Goal: Task Accomplishment & Management: Manage account settings

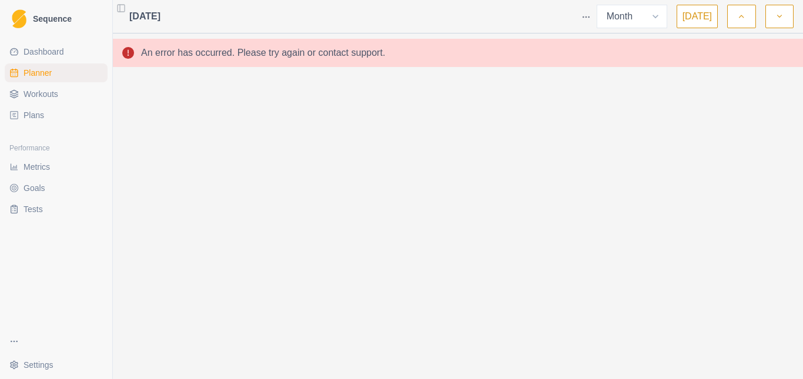
select select "month"
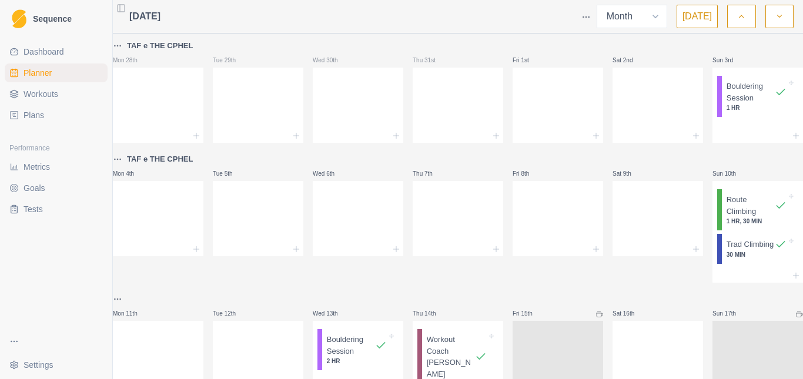
select select "month"
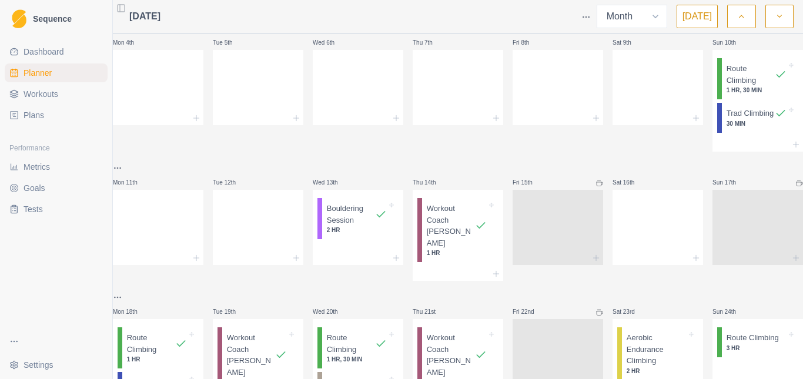
scroll to position [353, 0]
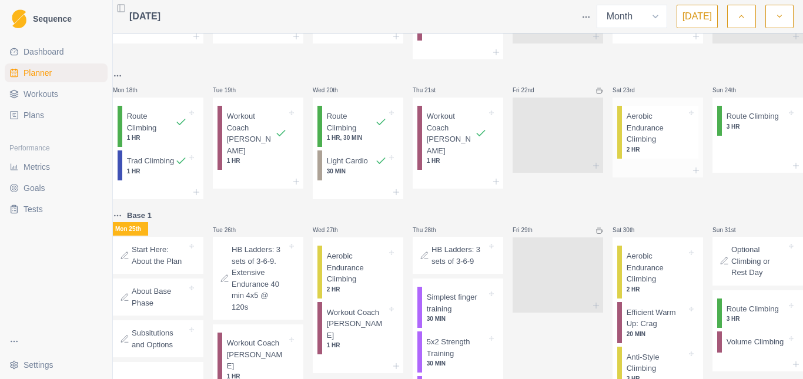
click at [639, 125] on p "Aerobic Endurance Climbing" at bounding box center [656, 127] width 60 height 35
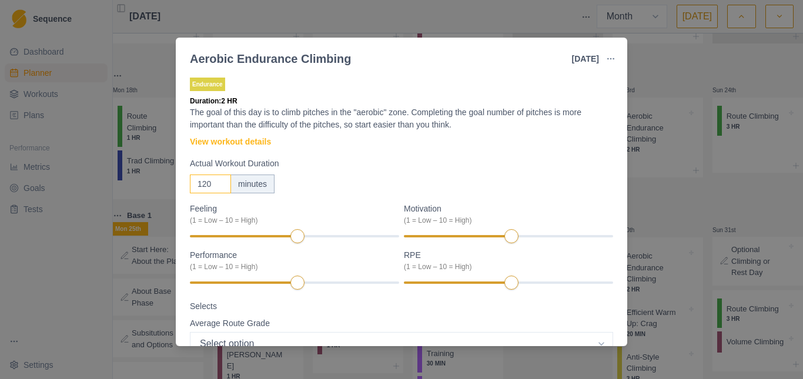
drag, startPoint x: 210, startPoint y: 184, endPoint x: 130, endPoint y: 195, distance: 81.3
click at [131, 195] on div "Aerobic Endurance Climbing [DATE] Link To Goal View Workout Metrics Edit Origin…" at bounding box center [401, 189] width 803 height 379
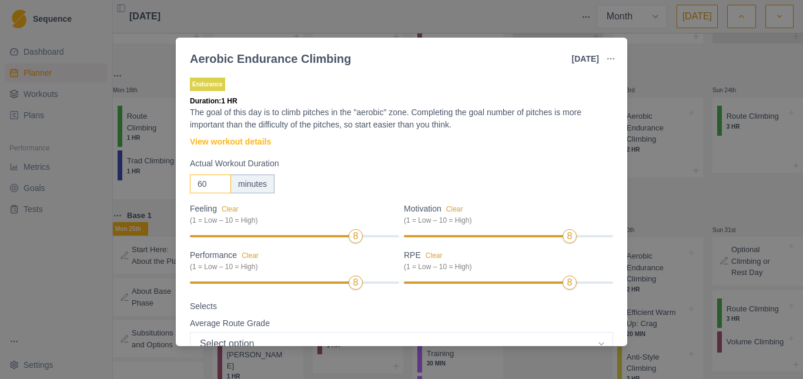
type input "60"
click at [514, 300] on label "Selects" at bounding box center [398, 306] width 416 height 12
click at [514, 332] on select "Select option 5.6 5.7 5.8 5.9 5.10a 5.10b 5.10c 5.10d 5.11a 5.11b 5.11c 5.11d 5…" at bounding box center [401, 344] width 423 height 24
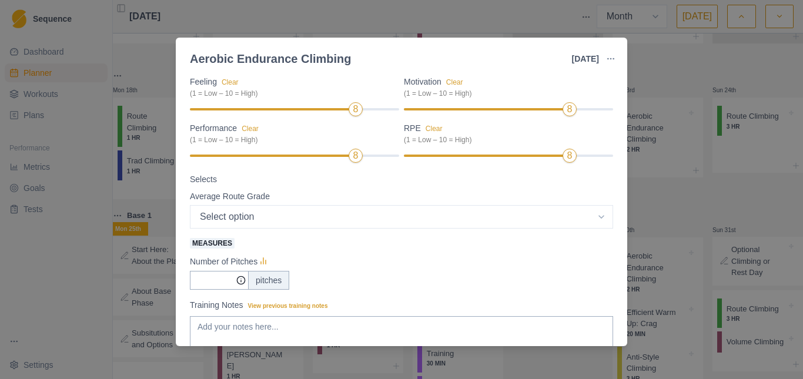
scroll to position [9, 0]
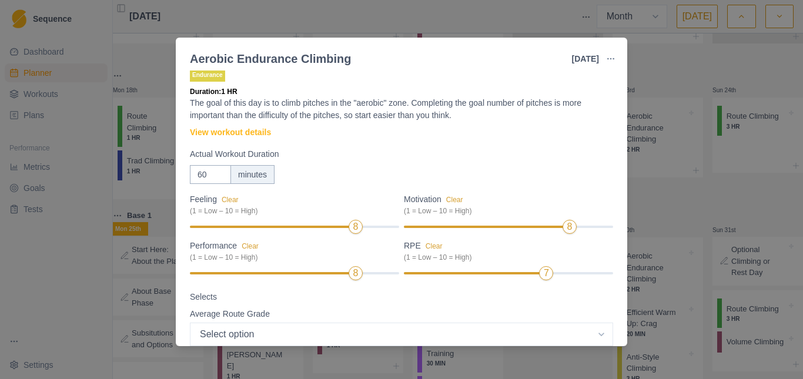
click at [469, 308] on div "Average Route Grade" at bounding box center [401, 314] width 423 height 12
click at [398, 309] on div "Average Route Grade" at bounding box center [401, 314] width 423 height 12
click at [332, 179] on div "60 minutes" at bounding box center [401, 174] width 423 height 19
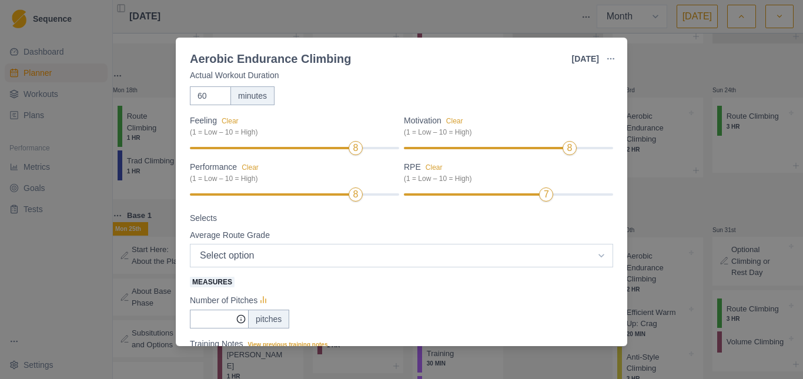
scroll to position [102, 0]
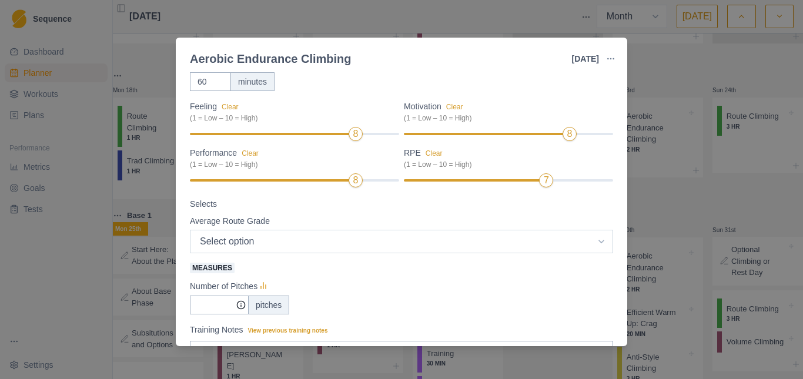
click at [254, 240] on select "Select option 5.6 5.7 5.8 5.9 5.10a 5.10b 5.10c 5.10d 5.11a 5.11b 5.11c 5.11d 5…" at bounding box center [401, 242] width 423 height 24
click at [346, 289] on div "Number of Pitches" at bounding box center [401, 286] width 423 height 14
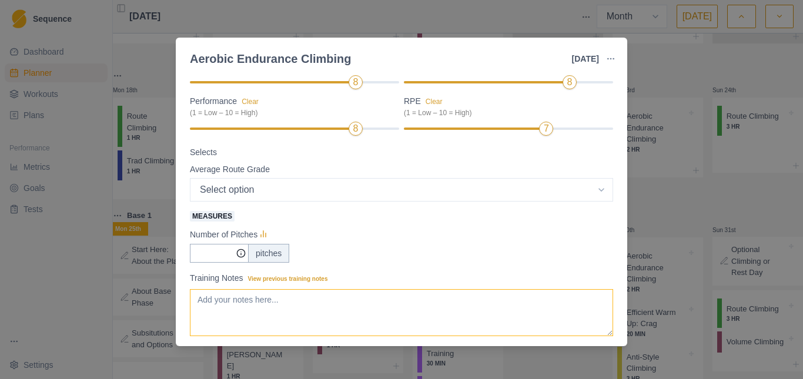
scroll to position [220, 0]
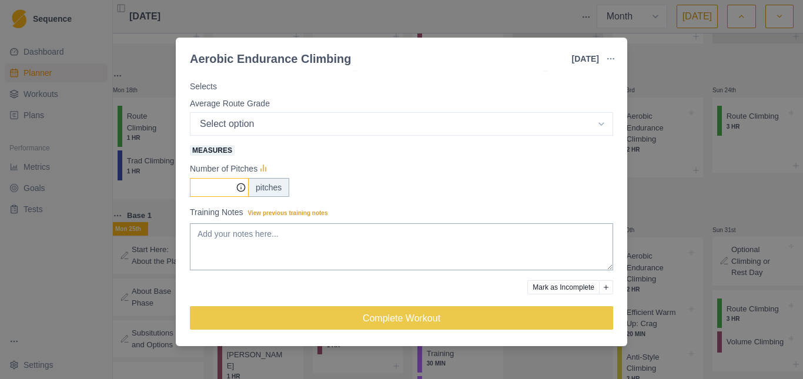
click at [219, 184] on input "Measures" at bounding box center [219, 187] width 59 height 19
type input "8"
click at [395, 163] on div "Number of Pitches" at bounding box center [401, 169] width 423 height 14
click at [224, 241] on textarea "Training Notes View previous training notes" at bounding box center [401, 246] width 423 height 47
click at [244, 242] on textarea "Training Notes View previous training notes" at bounding box center [401, 246] width 423 height 47
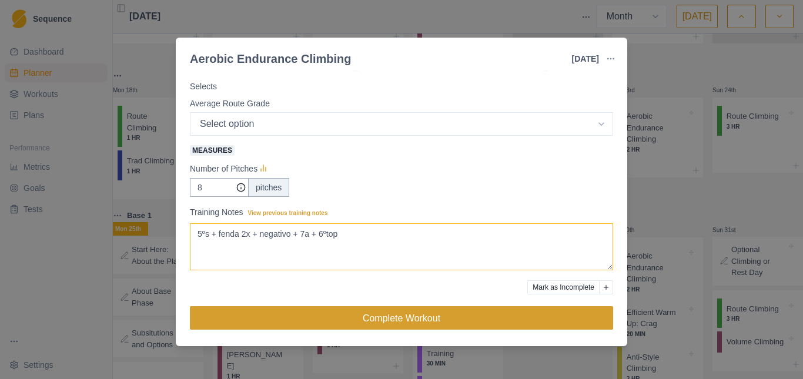
type textarea "5ºs + fenda 2x + negativo + 7a + 6ºtop"
click at [403, 319] on button "Complete Workout" at bounding box center [401, 318] width 423 height 24
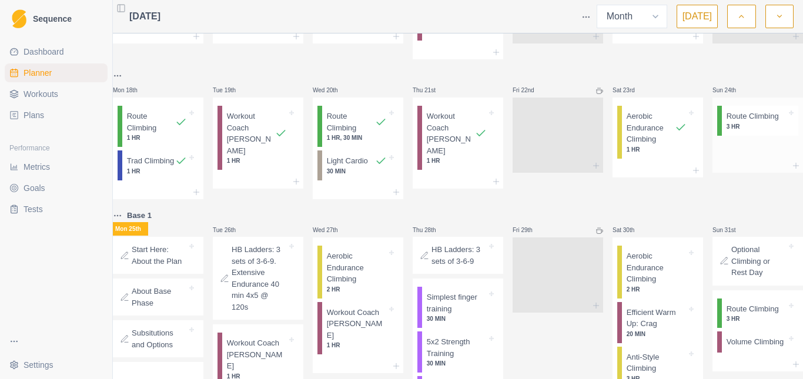
click at [730, 120] on p "Route Climbing" at bounding box center [752, 116] width 52 height 12
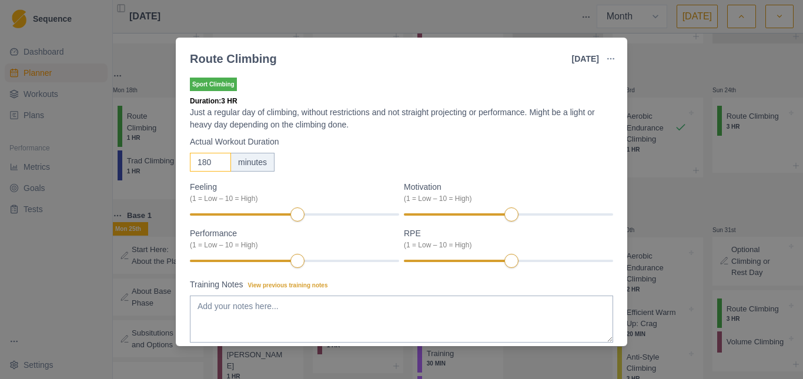
drag, startPoint x: 212, startPoint y: 160, endPoint x: 163, endPoint y: 175, distance: 50.9
click at [163, 175] on div "Route Climbing [DATE] Link To Goal View Workout Metrics Edit Original Workout R…" at bounding box center [401, 189] width 803 height 379
type input "120"
click at [346, 166] on div "120 minutes" at bounding box center [401, 162] width 423 height 19
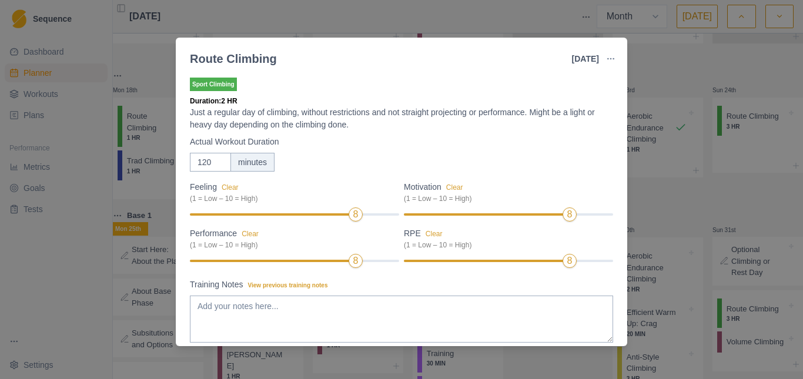
click at [373, 282] on label "Training Notes View previous training notes" at bounding box center [398, 285] width 416 height 12
click at [373, 296] on textarea "Training Notes View previous training notes" at bounding box center [401, 319] width 423 height 47
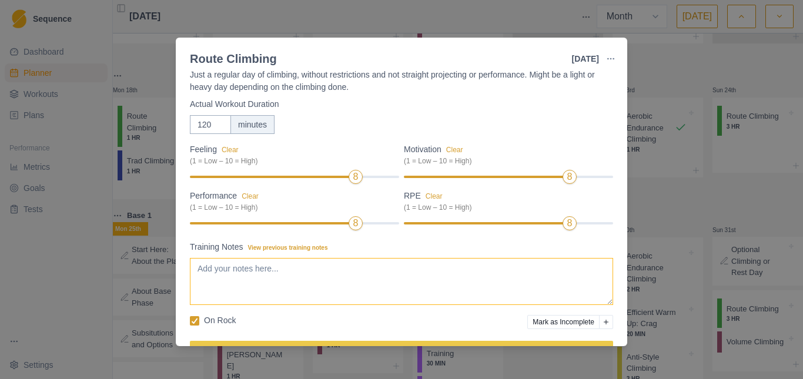
scroll to position [72, 0]
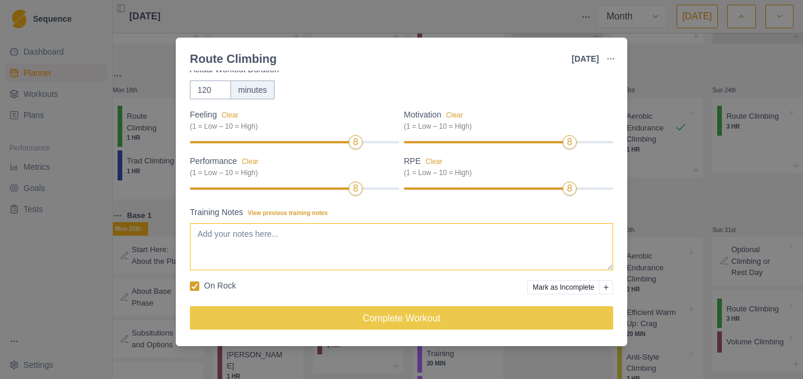
click at [237, 245] on textarea "Training Notes View previous training notes" at bounding box center [401, 246] width 423 height 47
type textarea "5"
type textarea "4º 6sup - el corazon"
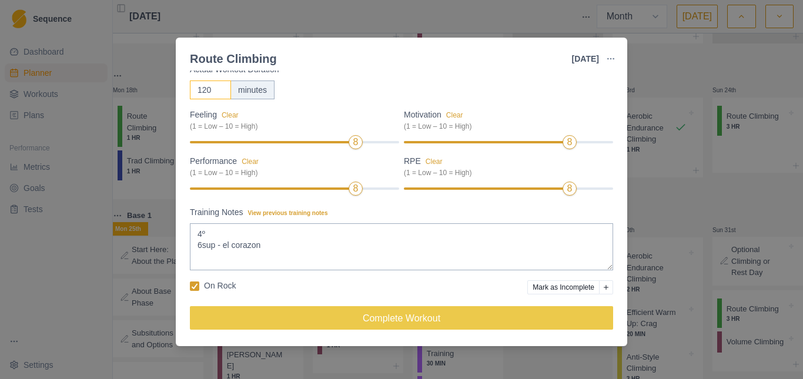
click at [204, 89] on input "120" at bounding box center [210, 90] width 41 height 19
click at [212, 94] on input "120" at bounding box center [210, 90] width 41 height 19
type input "150"
click at [366, 86] on div "150 minutes" at bounding box center [401, 90] width 423 height 19
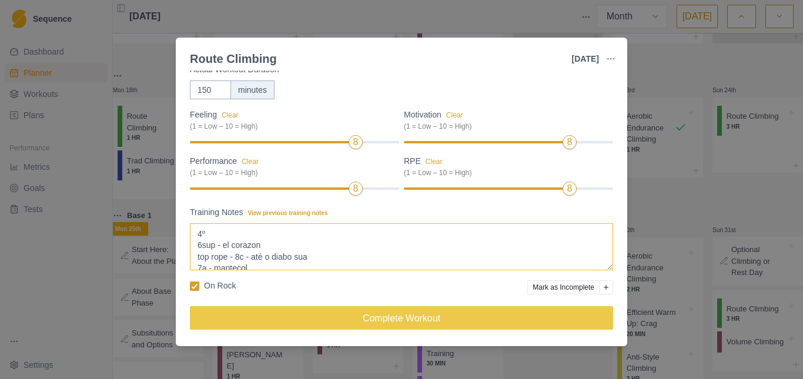
scroll to position [20, 0]
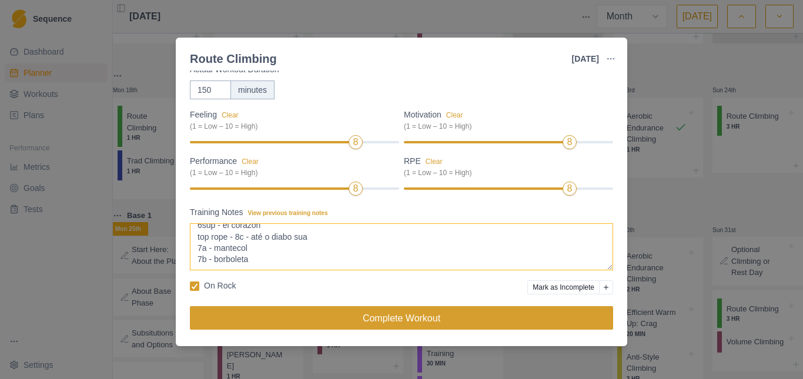
type textarea "4º 6sup - el corazon top rope - 8c - até o diabo sua 7a - mantecol 7b - borbole…"
click at [308, 320] on button "Complete Workout" at bounding box center [401, 318] width 423 height 24
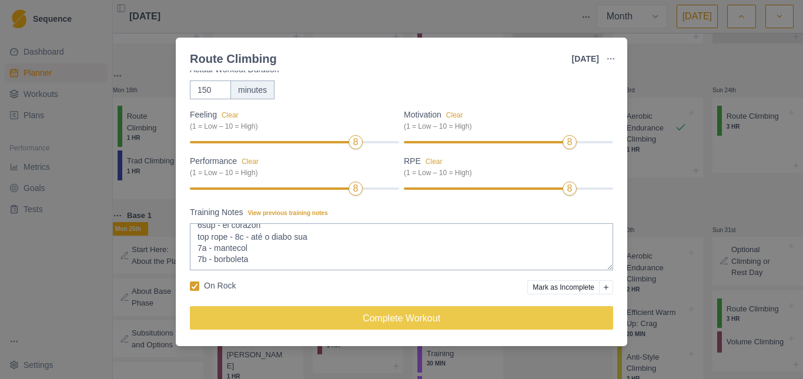
click at [712, 223] on div at bounding box center [757, 216] width 90 height 14
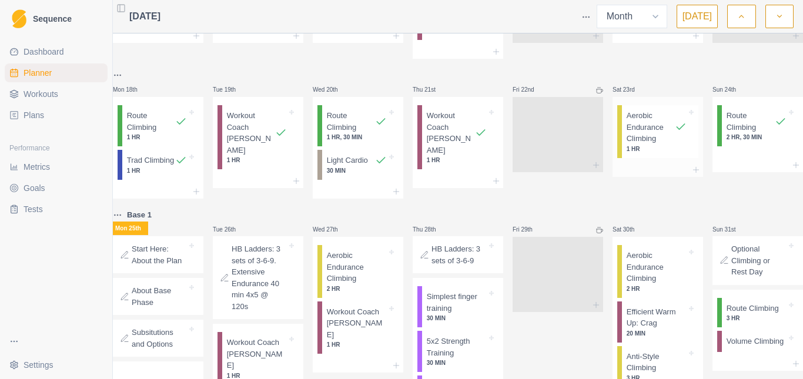
scroll to position [353, 0]
click at [36, 170] on span "Metrics" at bounding box center [37, 167] width 26 height 12
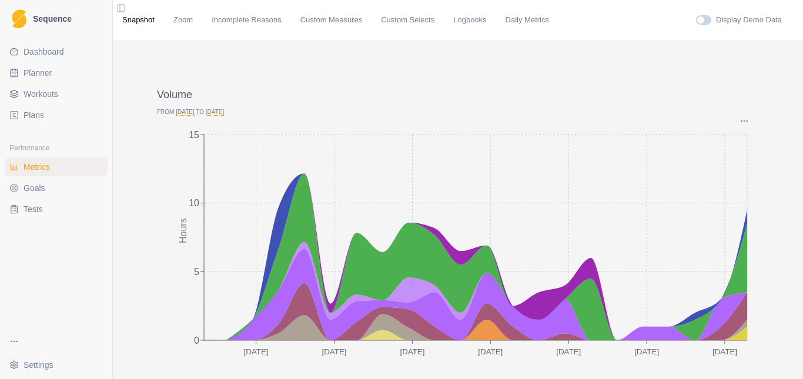
click at [219, 113] on span "[DATE]" at bounding box center [215, 112] width 18 height 7
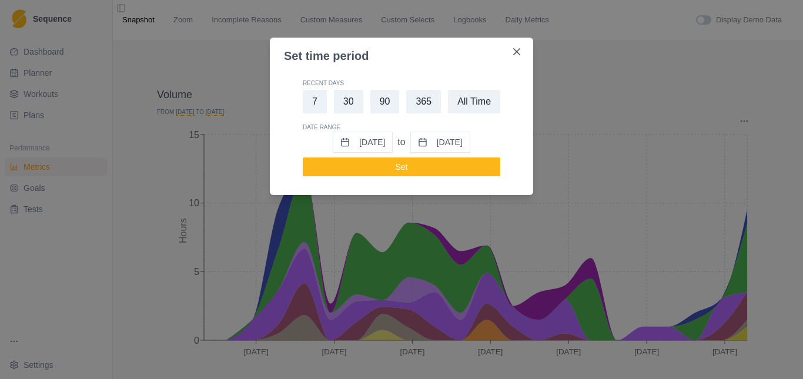
click at [452, 145] on button "[DATE]" at bounding box center [440, 142] width 60 height 21
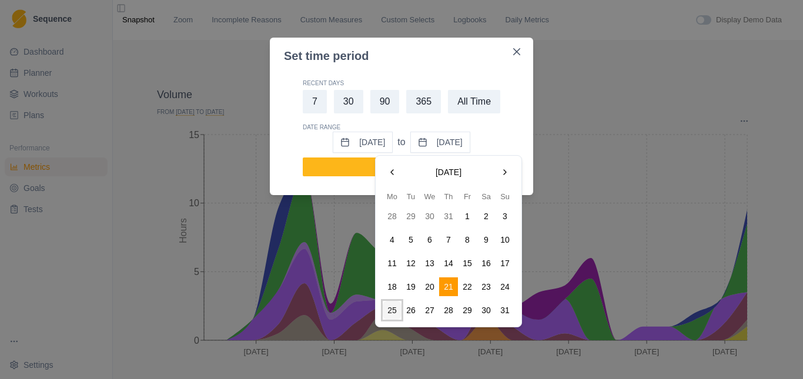
click at [396, 306] on button "25" at bounding box center [392, 310] width 19 height 19
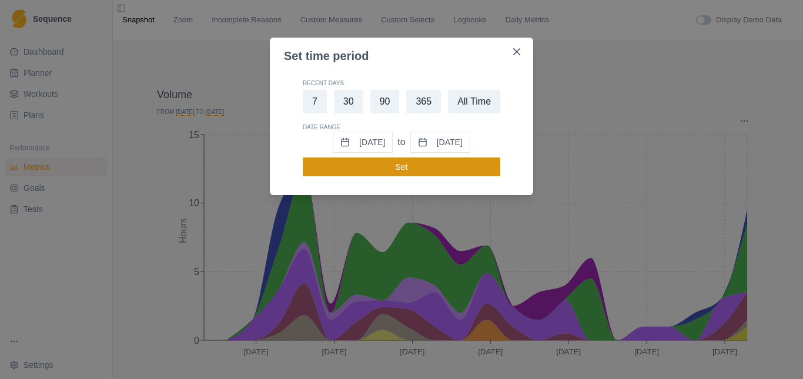
click at [400, 166] on button "Set" at bounding box center [401, 166] width 197 height 19
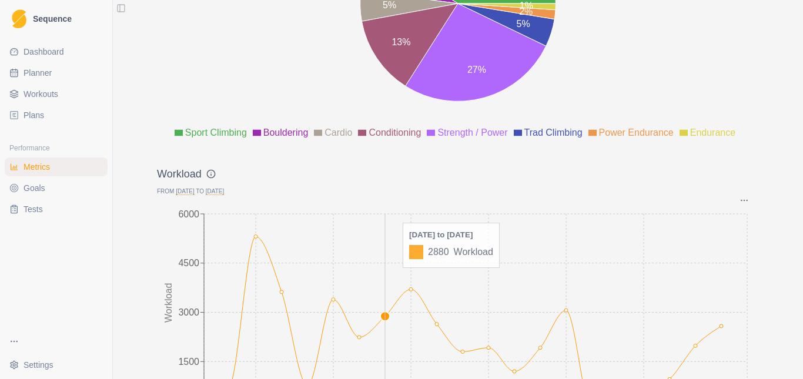
scroll to position [1477, 0]
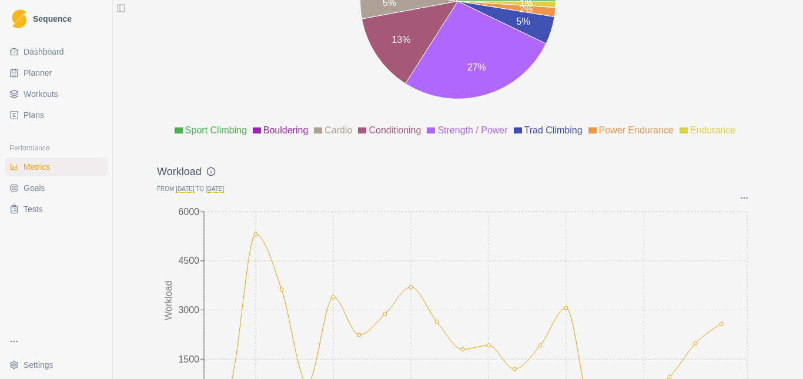
click at [39, 124] on link "Plans" at bounding box center [56, 115] width 103 height 19
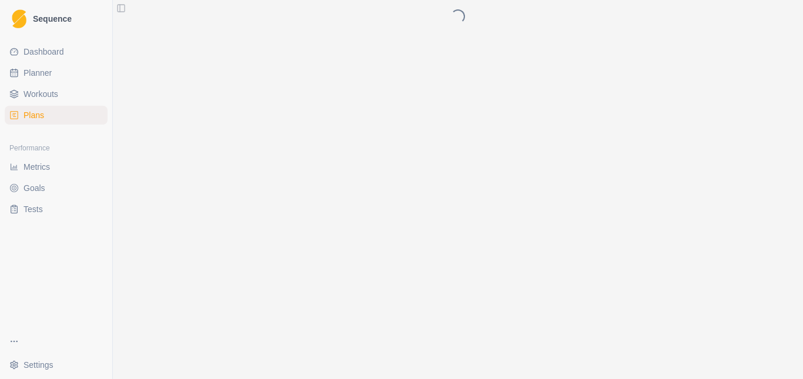
click at [60, 92] on link "Workouts" at bounding box center [56, 94] width 103 height 19
click at [62, 72] on link "Planner" at bounding box center [56, 72] width 103 height 19
select select "month"
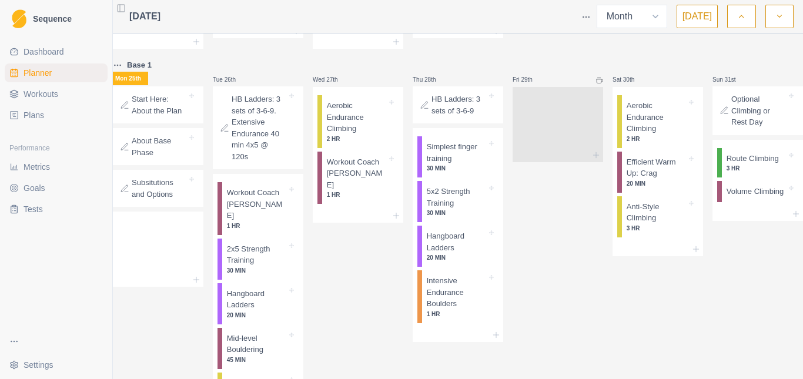
scroll to position [529, 0]
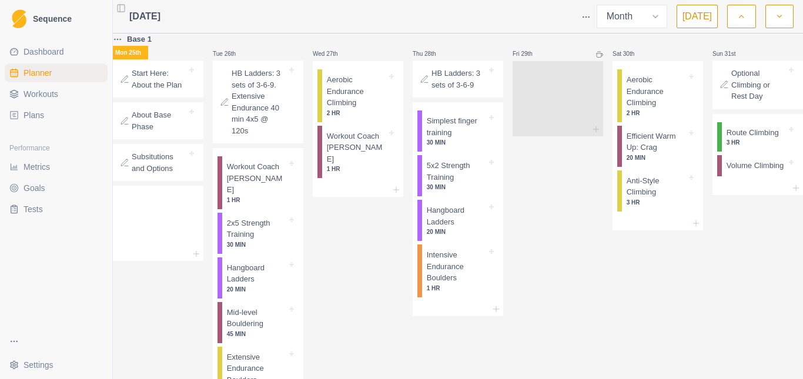
click at [49, 51] on span "Dashboard" at bounding box center [44, 52] width 41 height 12
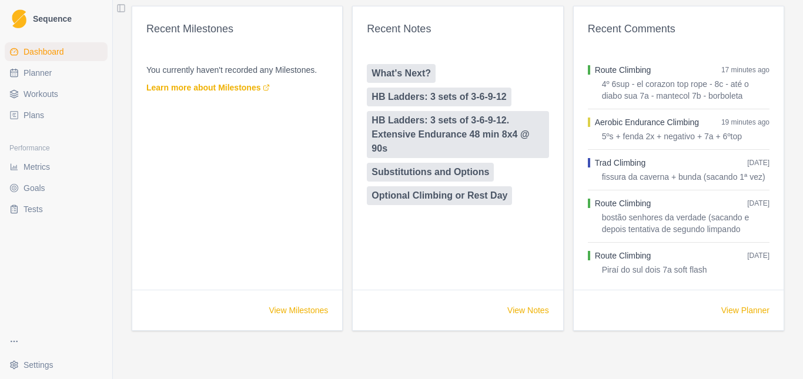
scroll to position [728, 0]
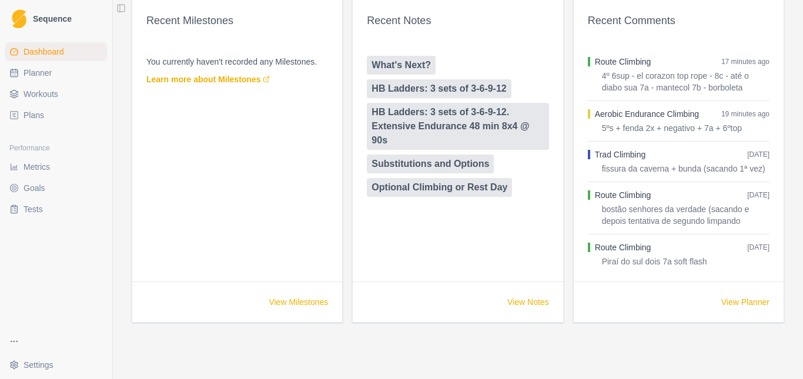
click at [36, 168] on span "Metrics" at bounding box center [37, 167] width 26 height 12
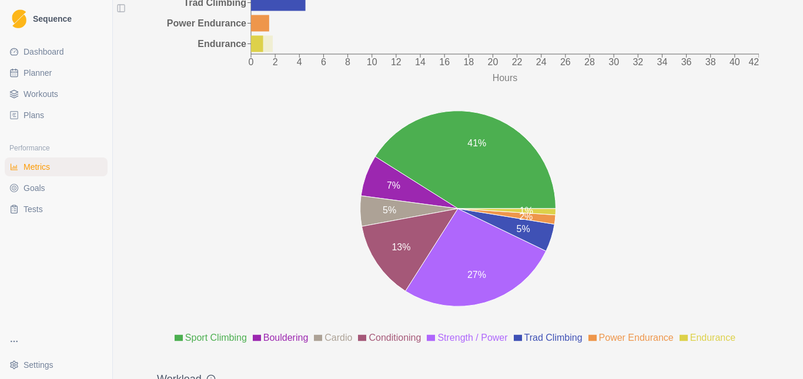
scroll to position [1066, 0]
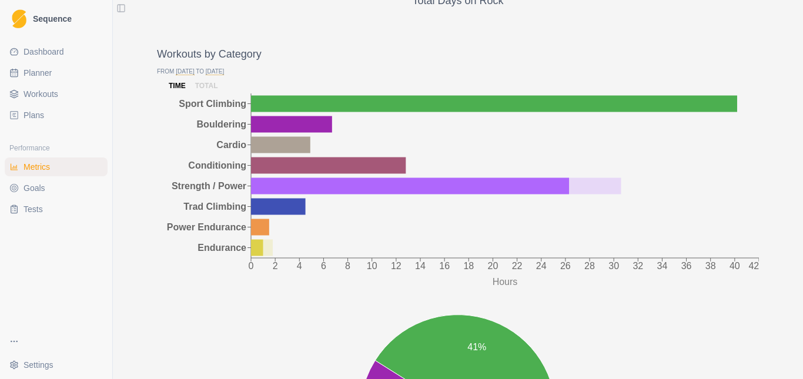
click at [42, 55] on span "Dashboard" at bounding box center [44, 52] width 41 height 12
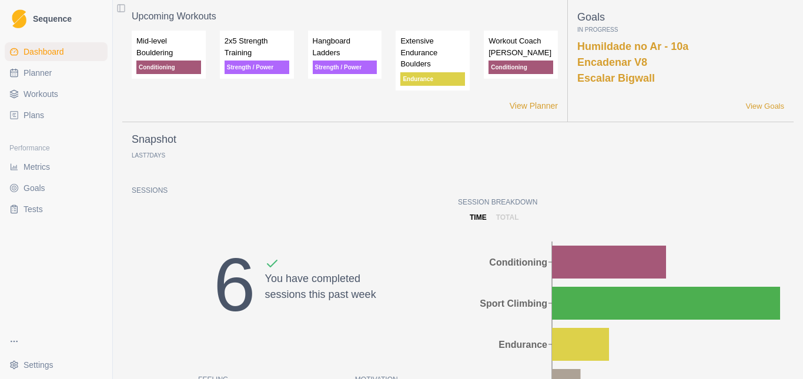
click at [46, 72] on span "Planner" at bounding box center [38, 73] width 28 height 12
select select "month"
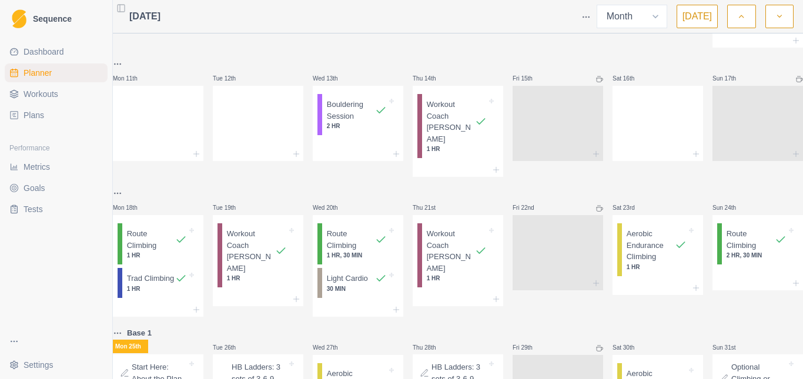
scroll to position [529, 0]
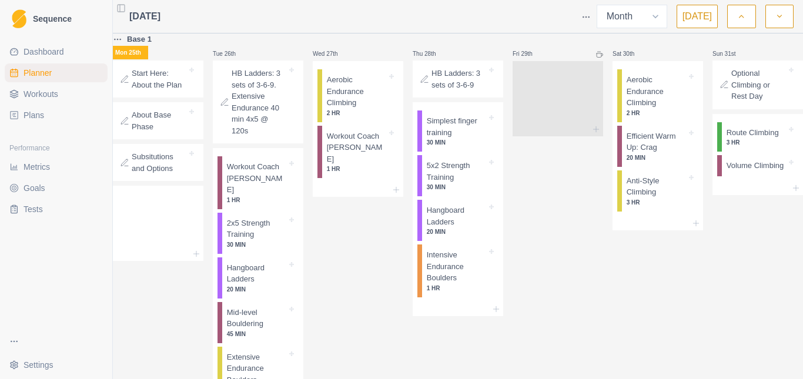
click at [166, 90] on p "Start Here: About the Plan" at bounding box center [159, 79] width 55 height 23
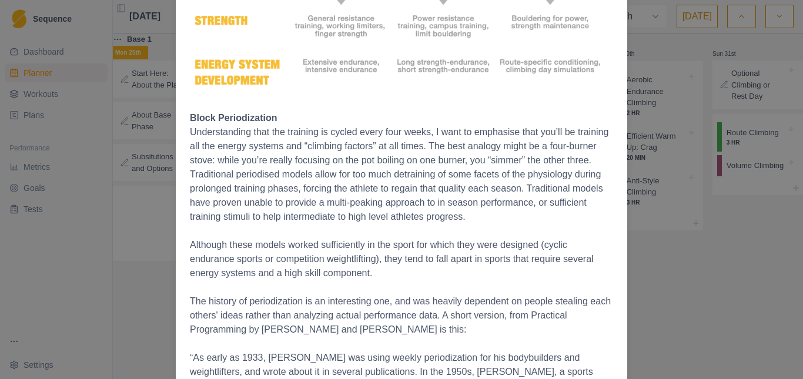
scroll to position [1410, 0]
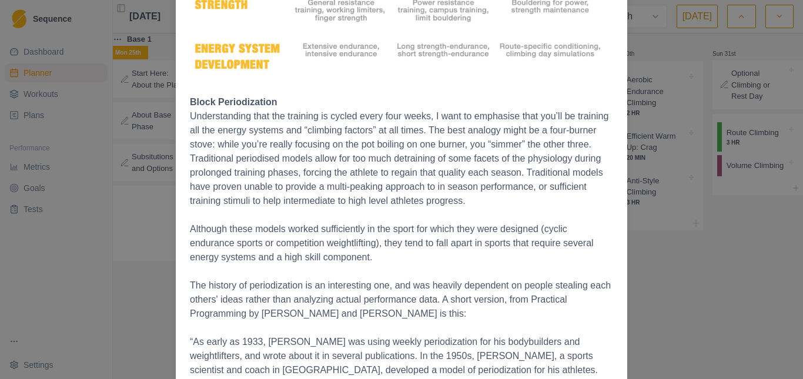
click at [100, 105] on div "Start Here: About the Plan [DATE] The Full Tilt Plan A Three phase program for …" at bounding box center [401, 189] width 803 height 379
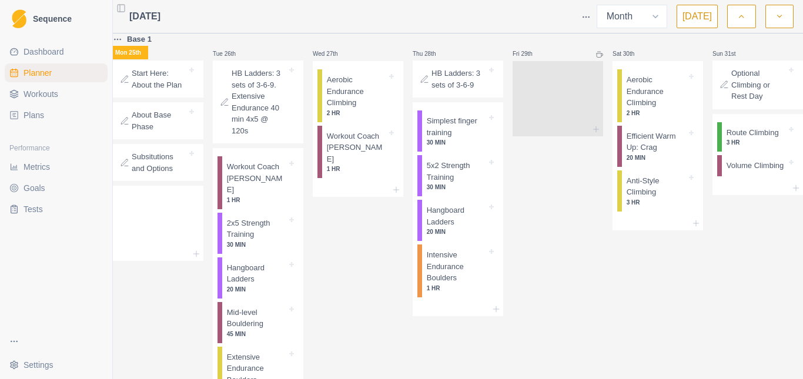
click at [41, 50] on span "Dashboard" at bounding box center [44, 52] width 41 height 12
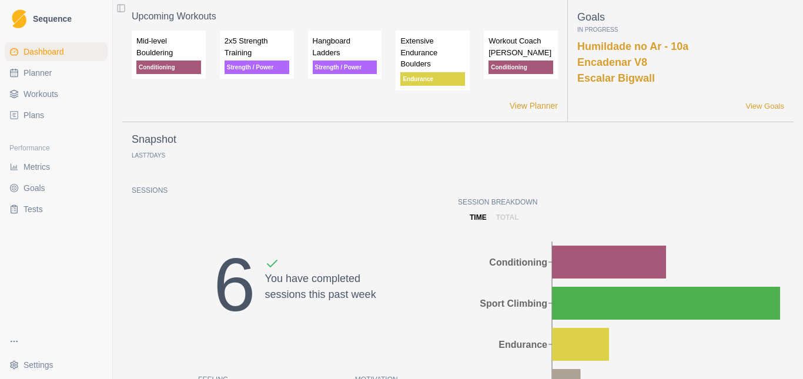
click at [58, 78] on link "Planner" at bounding box center [56, 72] width 103 height 19
select select "month"
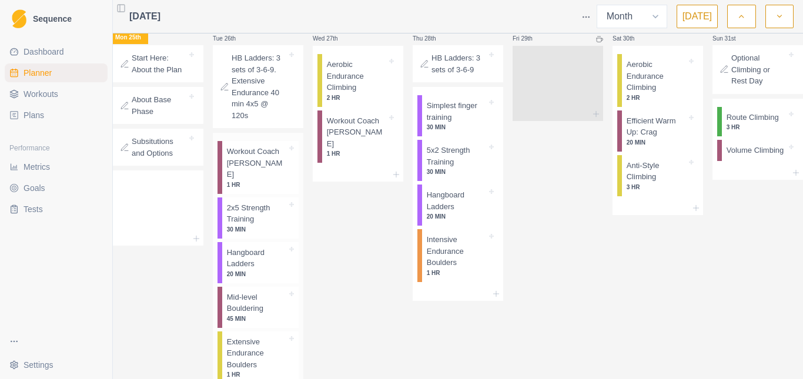
scroll to position [588, 0]
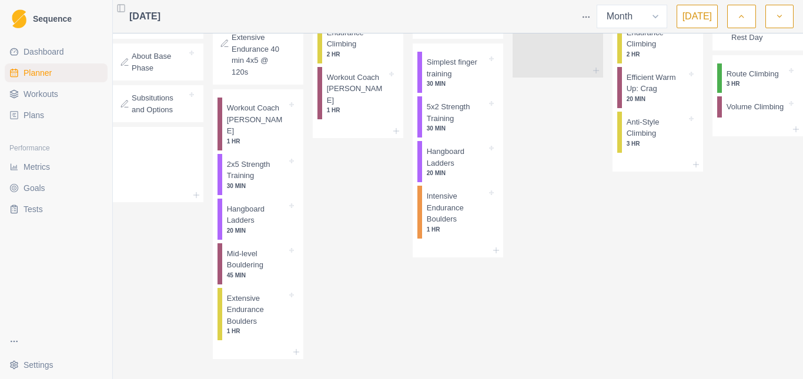
click at [170, 115] on p "Subsitutions and Options" at bounding box center [159, 103] width 55 height 23
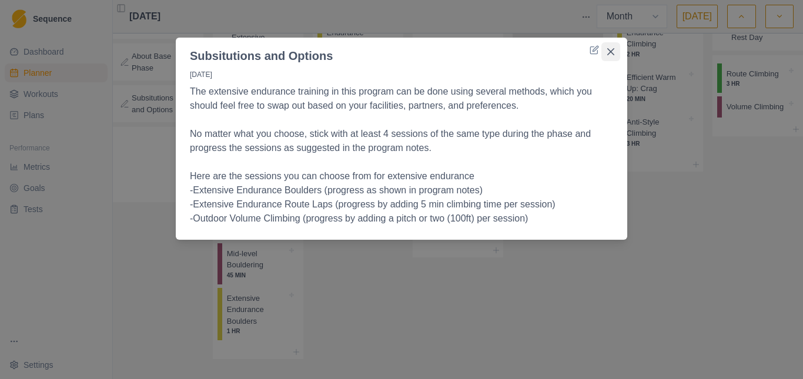
click at [613, 50] on icon "Close" at bounding box center [610, 51] width 7 height 7
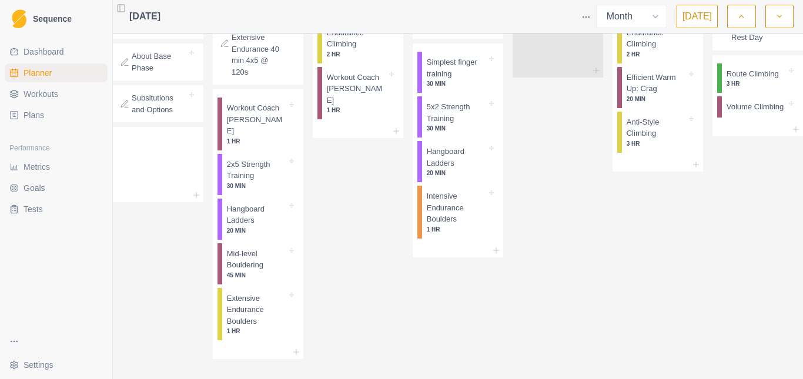
click at [360, 199] on div "Wed 27th Aerobic Endurance Climbing 2 HR Workout Coach [PERSON_NAME] 1 HR" at bounding box center [358, 166] width 90 height 385
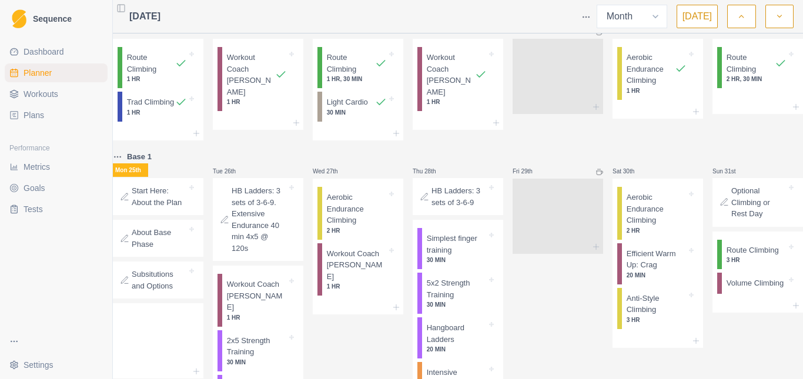
scroll to position [431, 0]
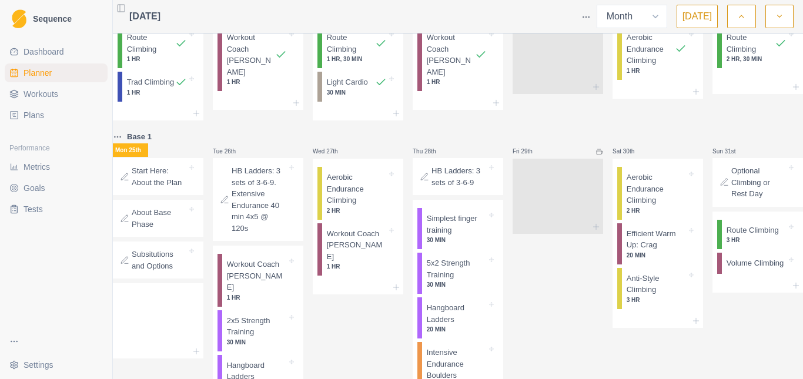
click at [162, 188] on p "Start Here: About the Plan" at bounding box center [159, 176] width 55 height 23
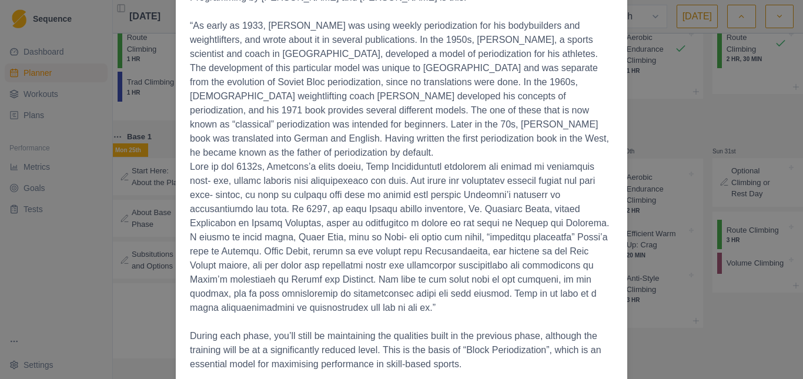
scroll to position [1756, 0]
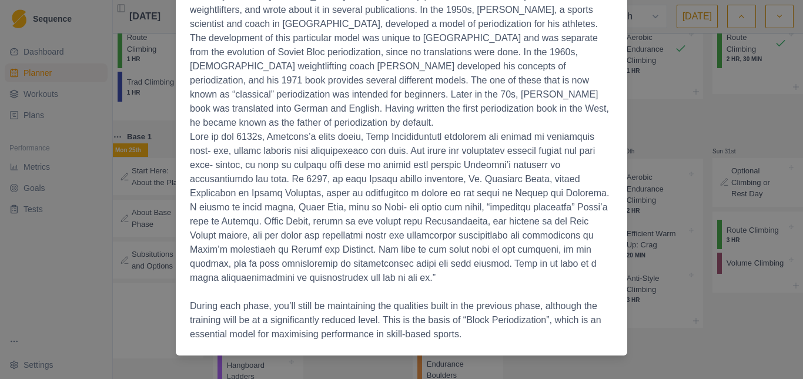
click at [639, 162] on div "Start Here: About the Plan [DATE] The Full Tilt Plan A Three phase program for …" at bounding box center [401, 189] width 803 height 379
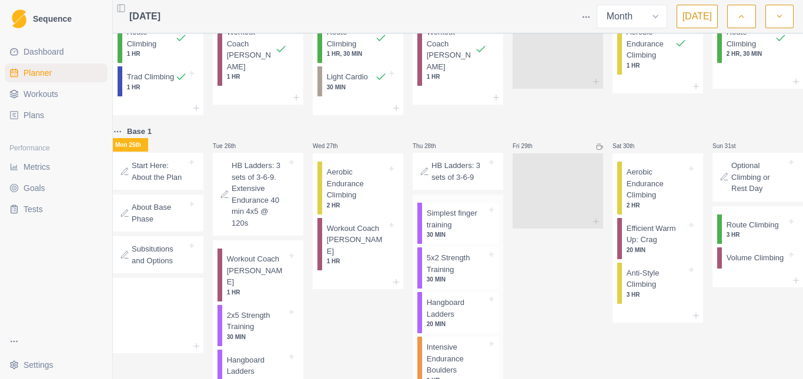
scroll to position [431, 0]
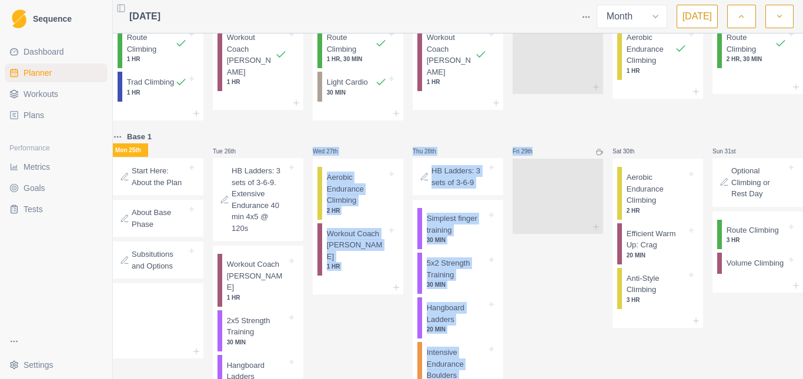
drag, startPoint x: 314, startPoint y: 162, endPoint x: 537, endPoint y: 160, distance: 222.7
click at [537, 160] on div "TAF e THE CPHEL Mon 28th Tue 29th Wed 30th Thu 31st Fri 1st Sat 2nd Sun 3rd Bou…" at bounding box center [458, 61] width 690 height 908
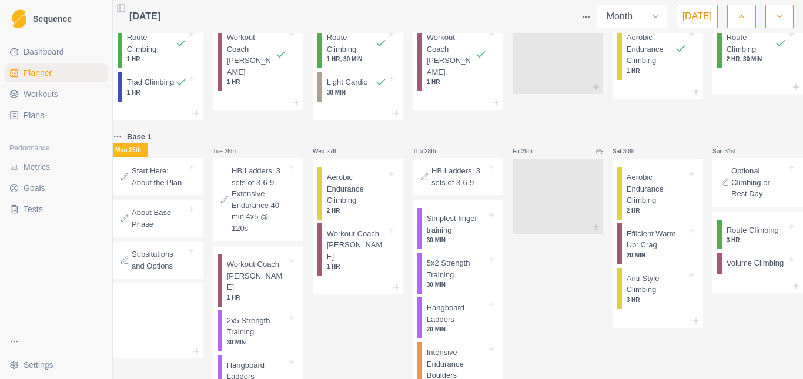
click at [480, 120] on div "Thu 21st Workout Coach [PERSON_NAME] 1 HR" at bounding box center [457, 55] width 90 height 130
click at [343, 137] on div "TAF e THE CPHEL Mon 28th Tue 29th Wed 30th Thu 31st Fri 1st Sat 2nd Sun 3rd Bou…" at bounding box center [458, 61] width 690 height 908
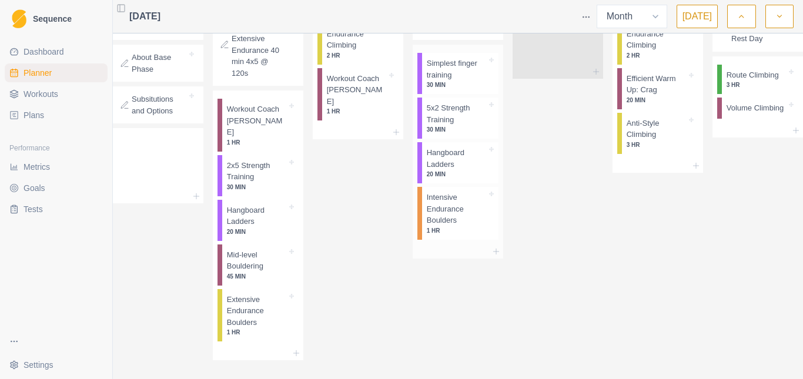
scroll to position [549, 0]
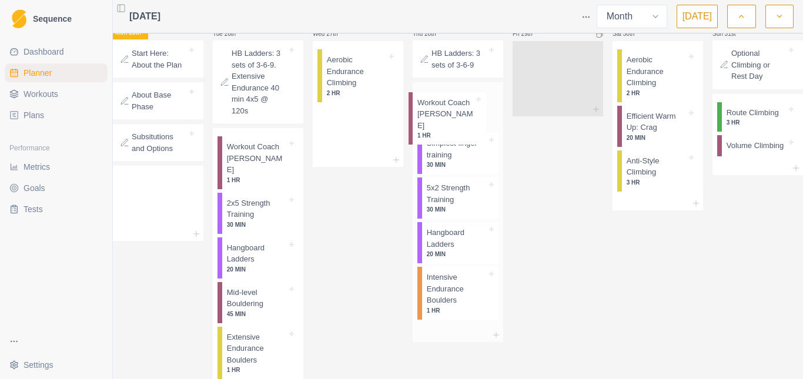
drag, startPoint x: 357, startPoint y: 140, endPoint x: 451, endPoint y: 113, distance: 98.0
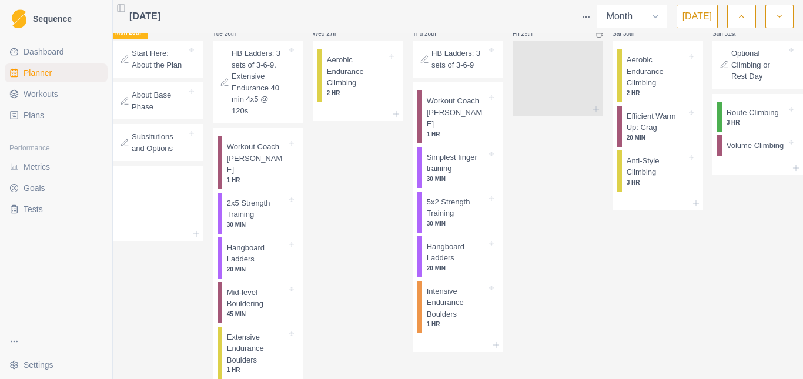
click at [596, 38] on icon at bounding box center [599, 34] width 7 height 7
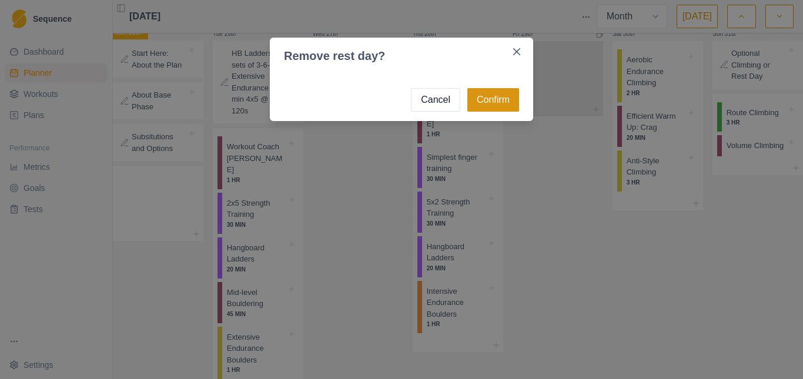
click at [500, 105] on button "Confirm" at bounding box center [493, 100] width 52 height 24
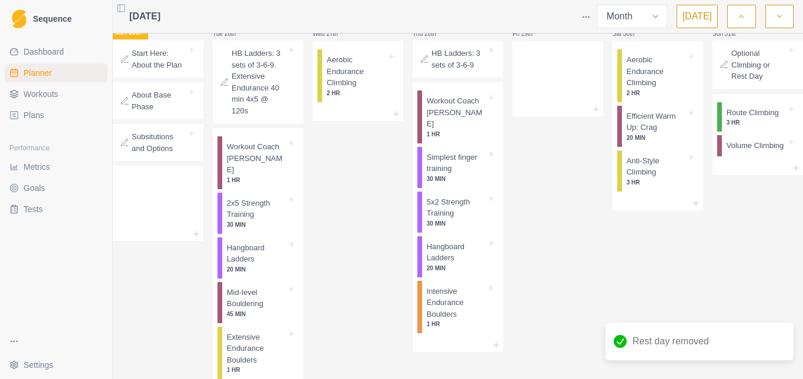
click at [562, 181] on div "Fri 29th" at bounding box center [557, 204] width 90 height 385
click at [645, 133] on p "Efficient Warm Up: Crag" at bounding box center [656, 121] width 60 height 23
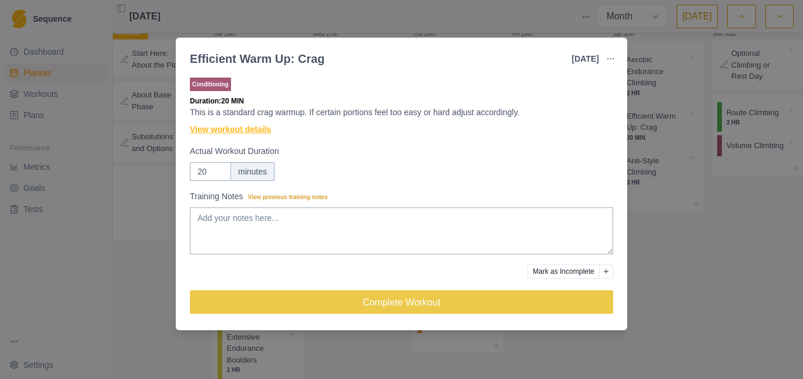
click at [235, 125] on link "View workout details" at bounding box center [230, 129] width 81 height 12
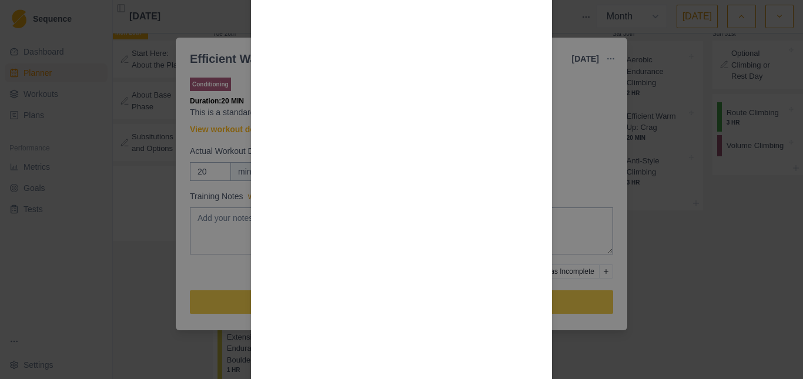
scroll to position [1068, 0]
click at [614, 120] on div "Workout Details Use a 2-handed flash board or a tension block one hand at a tim…" at bounding box center [401, 189] width 803 height 379
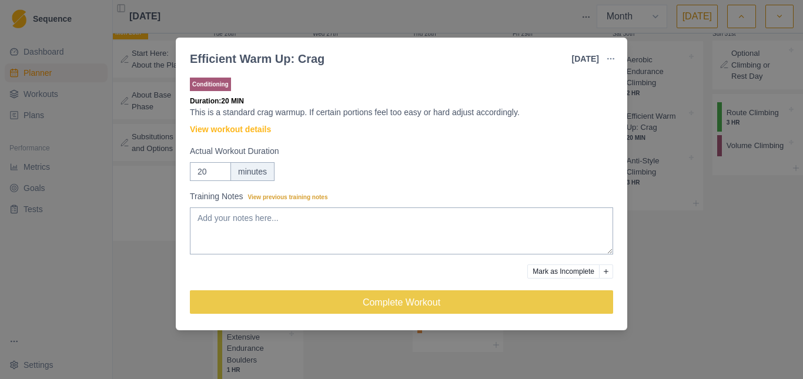
drag, startPoint x: 680, startPoint y: 196, endPoint x: 653, endPoint y: 295, distance: 102.9
click at [680, 196] on div "Efficient Warm Up: Crag [DATE] Link To Goal View Workout Metrics Edit Original …" at bounding box center [401, 189] width 803 height 379
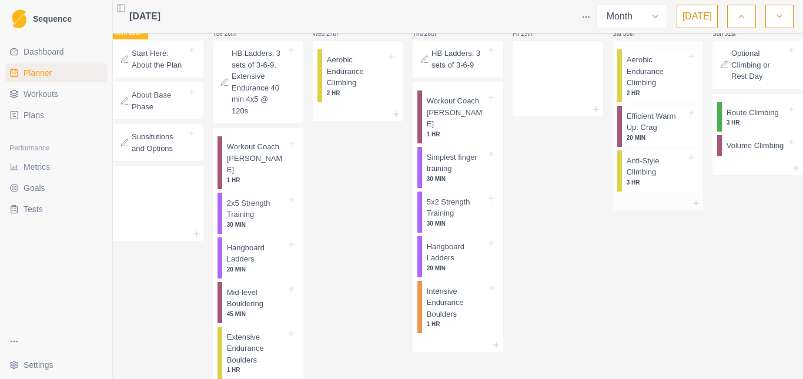
click at [635, 178] on p "Anti-Style Climbing" at bounding box center [656, 166] width 60 height 23
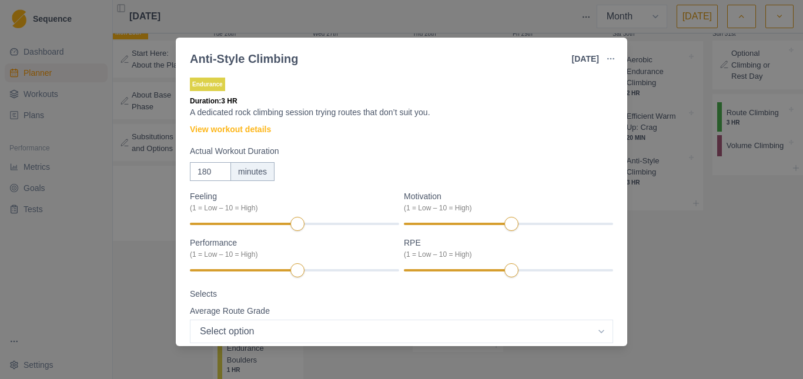
click at [679, 233] on div "Anti-Style Climbing [DATE] Link To Goal View Workout Metrics Edit Original Work…" at bounding box center [401, 189] width 803 height 379
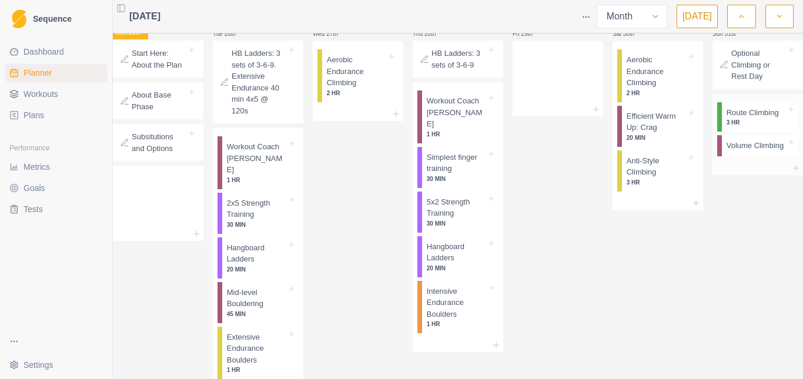
click at [726, 152] on p "Volume Climbing" at bounding box center [755, 146] width 58 height 12
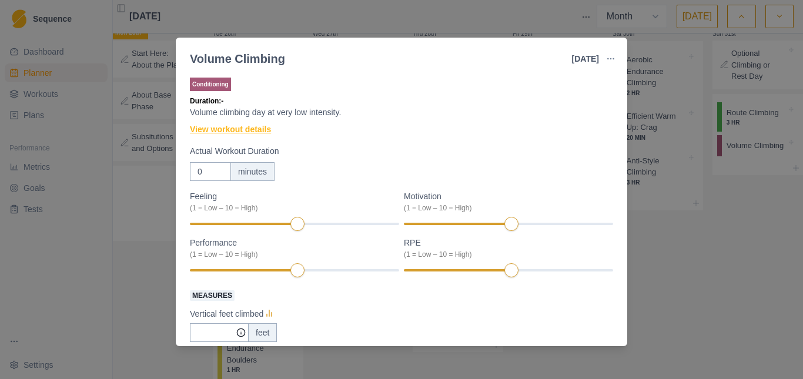
click at [235, 129] on link "View workout details" at bounding box center [230, 129] width 81 height 12
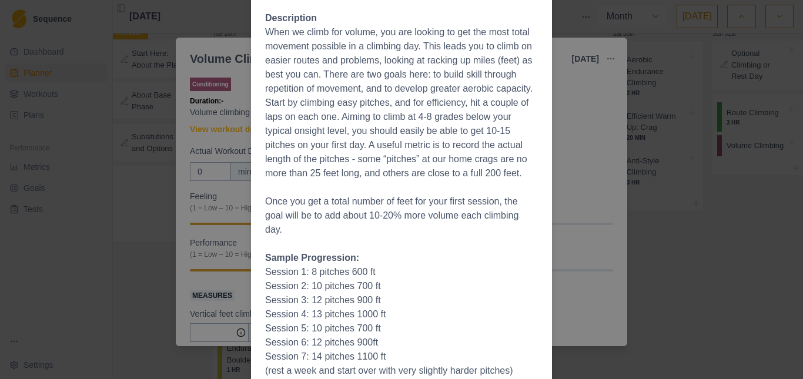
scroll to position [165, 0]
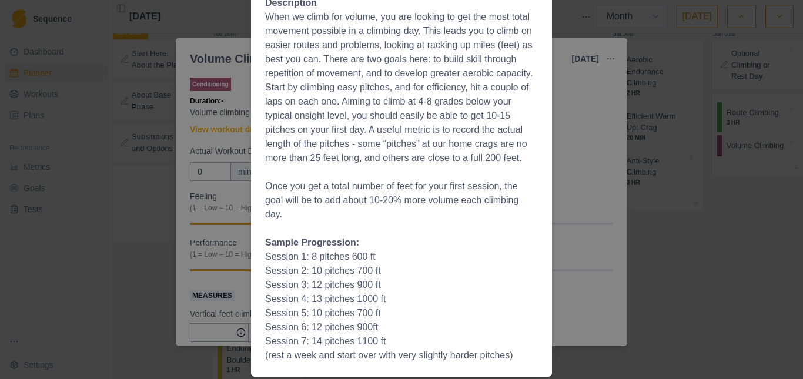
click at [571, 183] on div "Workout Details The Session Swap leads or topropes with a partner and climb war…" at bounding box center [401, 189] width 803 height 379
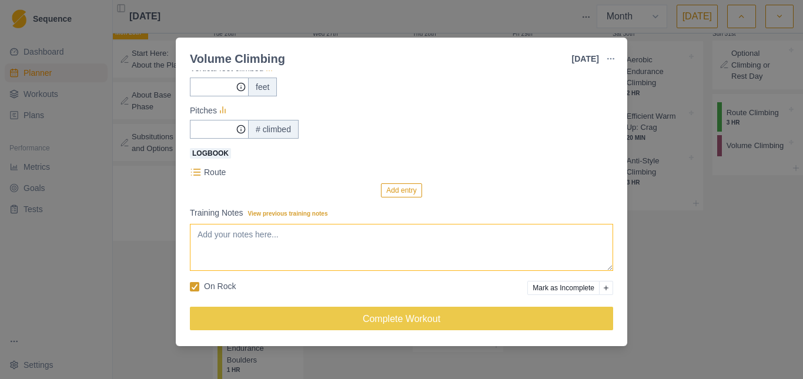
scroll to position [246, 0]
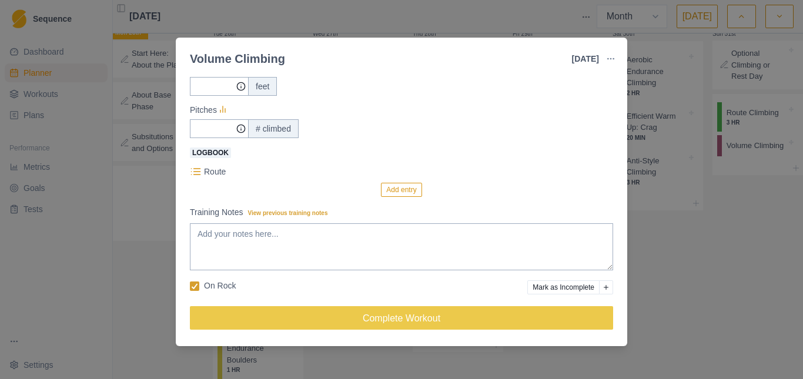
click at [669, 252] on div "Volume Climbing [DATE] Link To Goal View Workout Metrics Edit Original Workout …" at bounding box center [401, 189] width 803 height 379
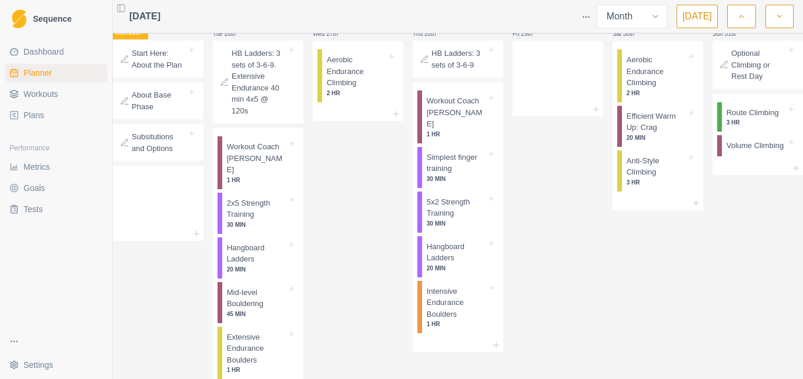
click at [41, 93] on span "Workouts" at bounding box center [41, 94] width 35 height 12
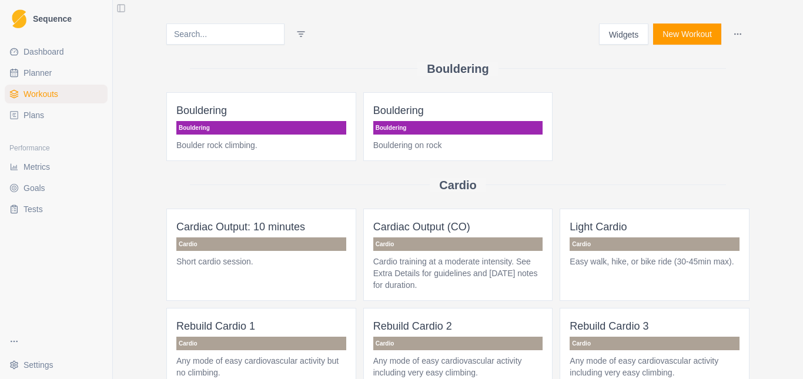
click at [59, 55] on span "Dashboard" at bounding box center [44, 52] width 41 height 12
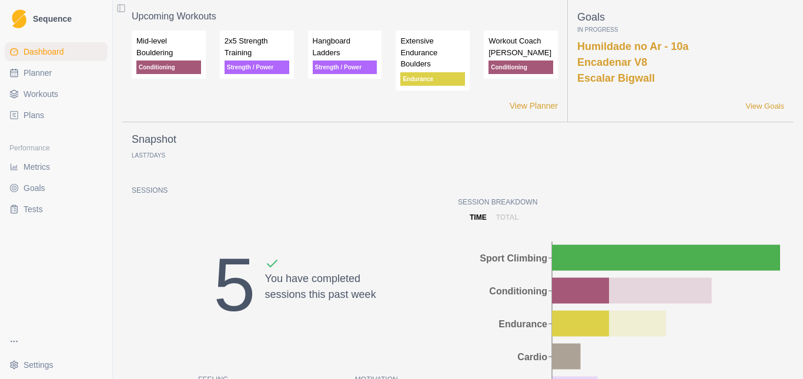
click at [41, 70] on span "Planner" at bounding box center [38, 73] width 28 height 12
select select "month"
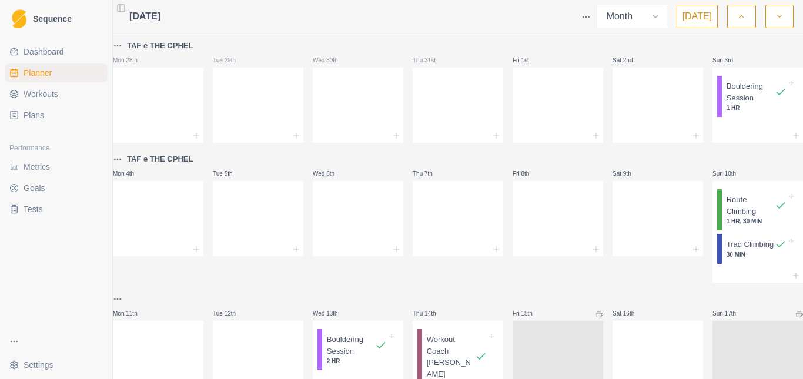
click at [40, 52] on span "Dashboard" at bounding box center [44, 52] width 41 height 12
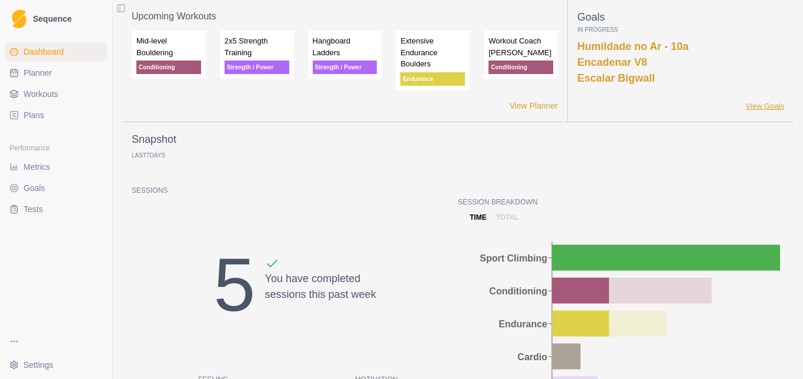
click at [752, 105] on link "View Goals" at bounding box center [764, 106] width 39 height 12
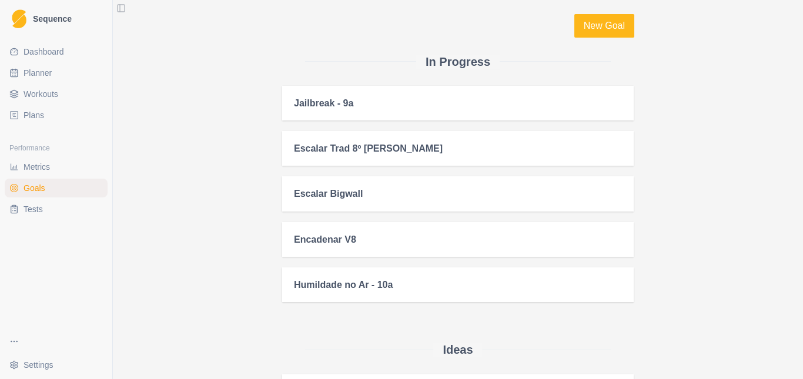
click at [53, 47] on span "Dashboard" at bounding box center [44, 52] width 41 height 12
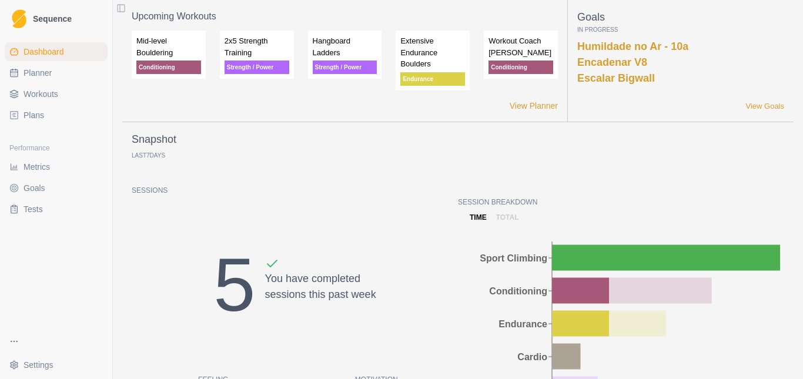
click at [31, 61] on ul "Dashboard Planner Workouts Plans" at bounding box center [56, 83] width 103 height 82
click at [31, 72] on span "Planner" at bounding box center [38, 73] width 28 height 12
select select "month"
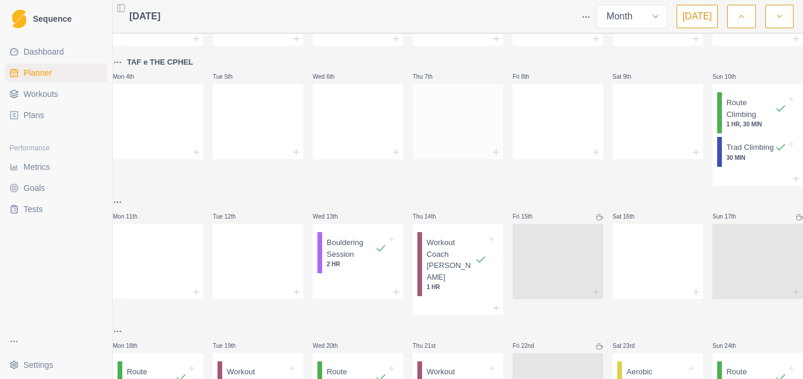
scroll to position [118, 0]
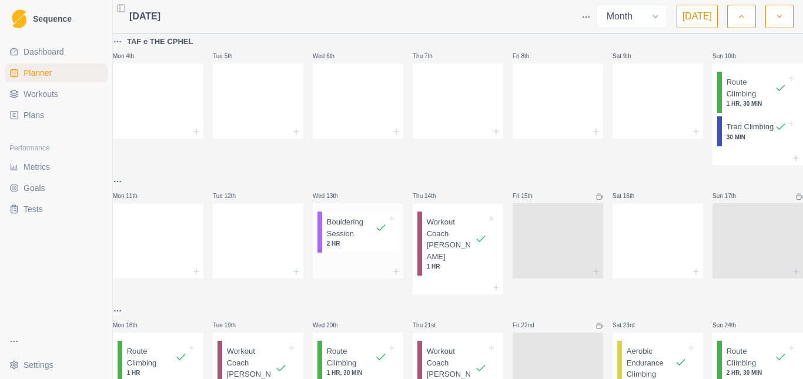
click at [335, 239] on p "Bouldering Session" at bounding box center [351, 227] width 48 height 23
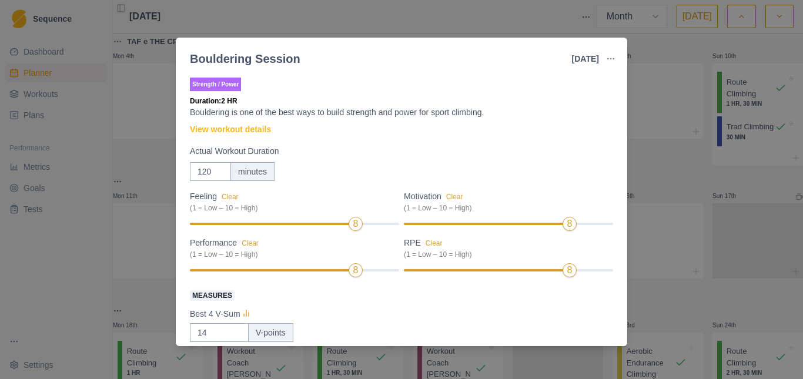
click at [652, 172] on div "Bouldering Session [DATE] Link To Goal View Workout Metrics Edit Original Worko…" at bounding box center [401, 189] width 803 height 379
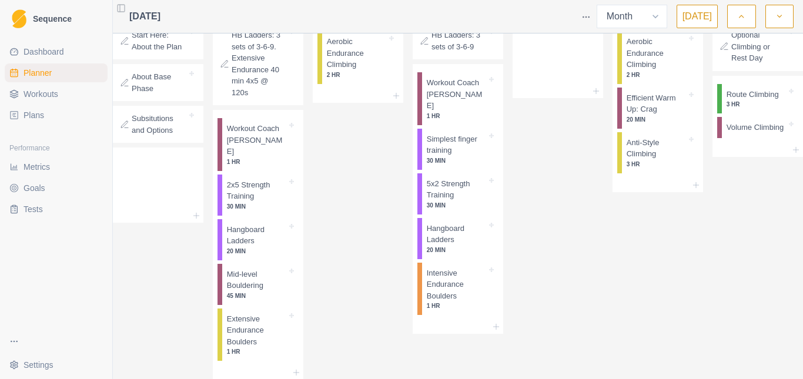
scroll to position [608, 0]
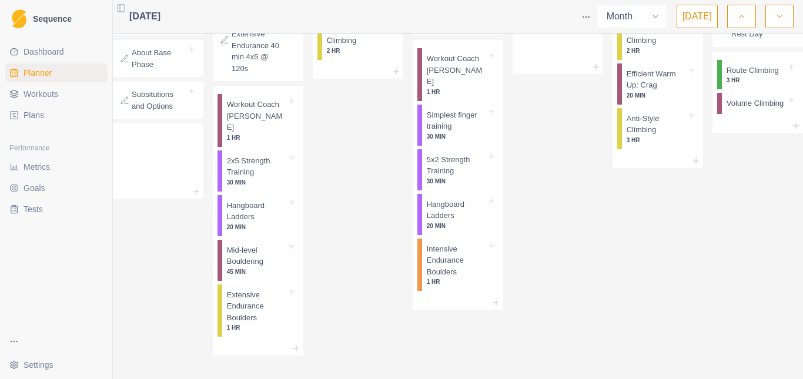
click at [775, 16] on icon "button" at bounding box center [779, 17] width 8 height 12
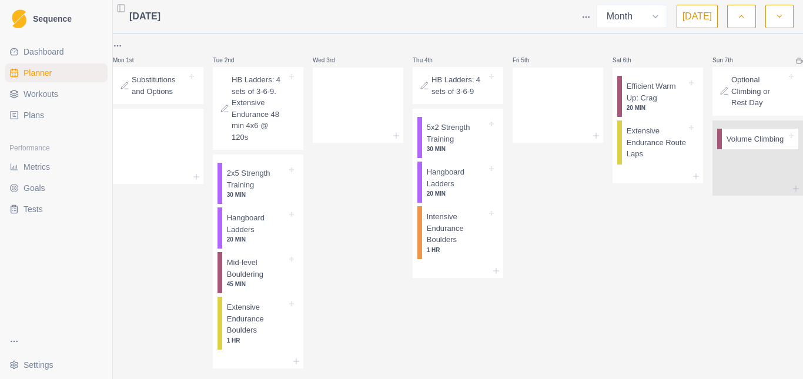
click at [744, 23] on button "button" at bounding box center [741, 17] width 28 height 24
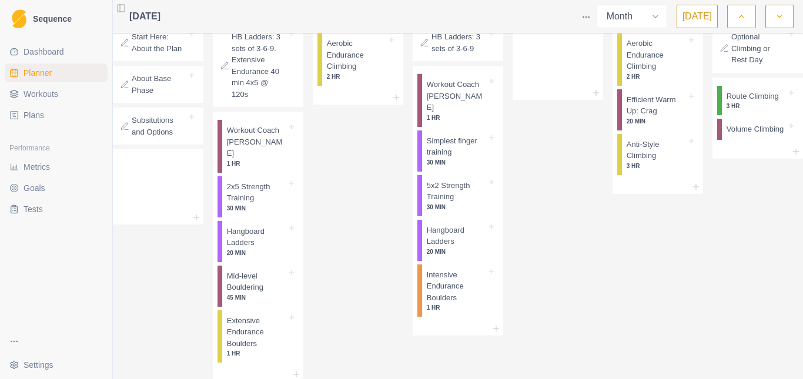
scroll to position [608, 0]
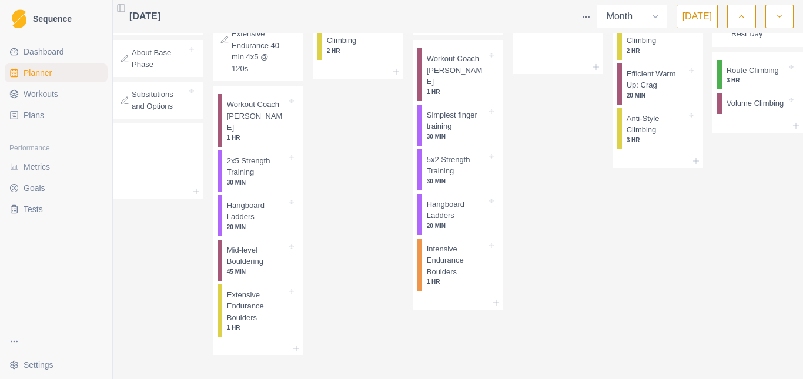
click at [777, 14] on icon "button" at bounding box center [779, 17] width 8 height 12
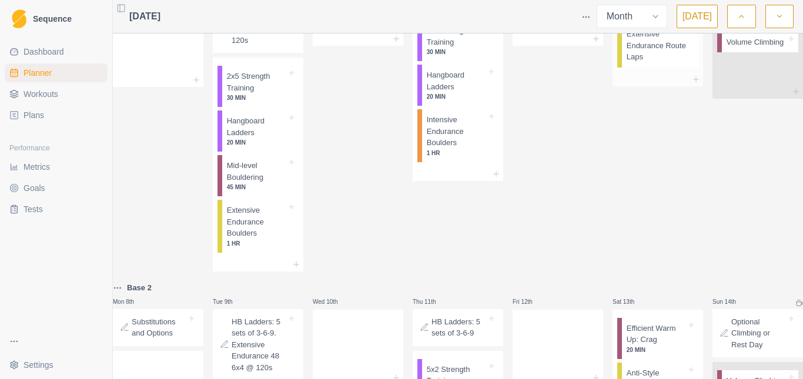
scroll to position [0, 0]
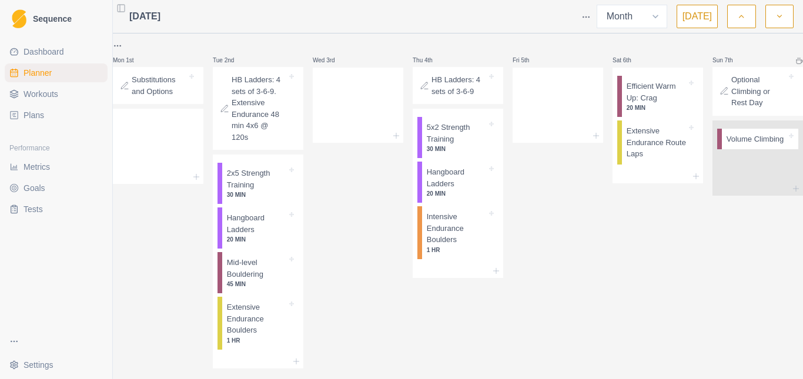
click at [746, 14] on button "button" at bounding box center [741, 17] width 28 height 24
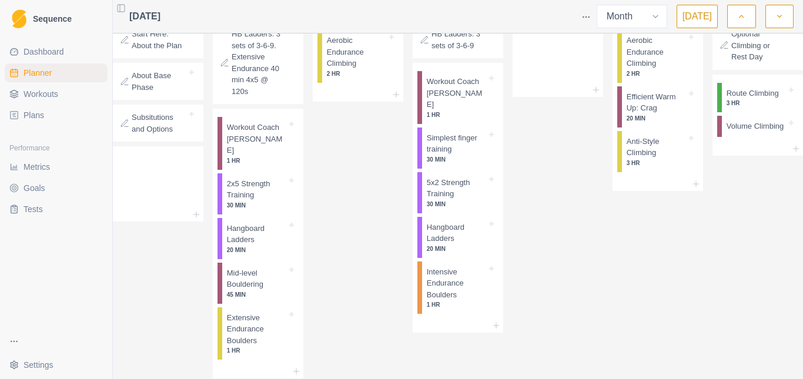
scroll to position [608, 0]
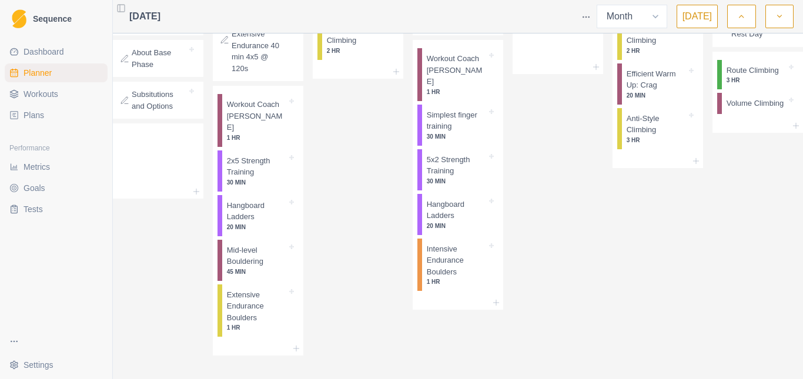
click at [774, 15] on button "button" at bounding box center [779, 17] width 28 height 24
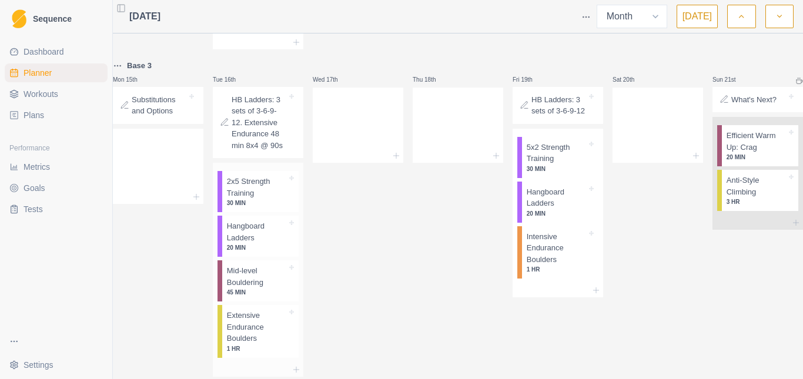
scroll to position [705, 0]
